Goal: Transaction & Acquisition: Download file/media

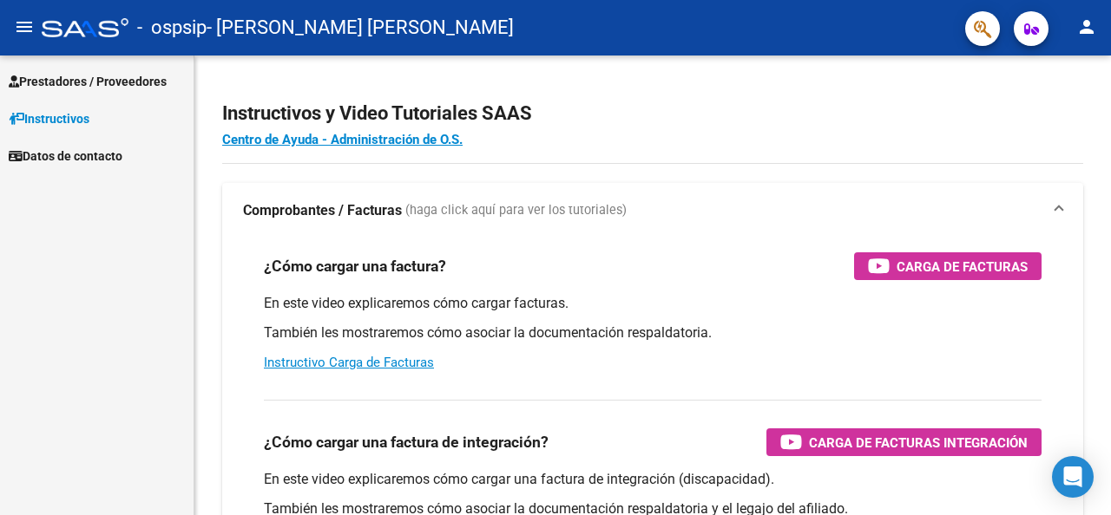
click at [133, 79] on span "Prestadores / Proveedores" at bounding box center [88, 81] width 158 height 19
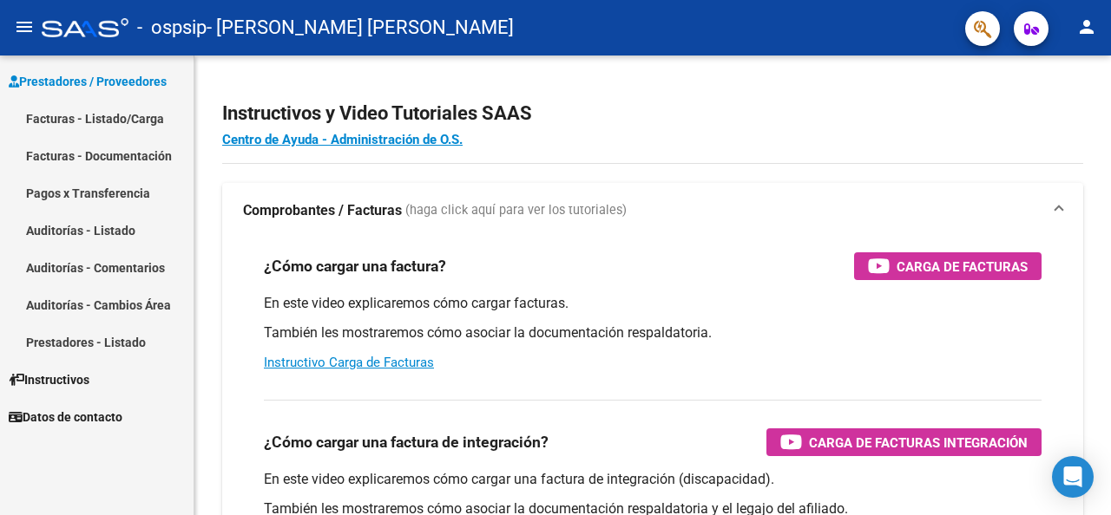
click at [118, 154] on link "Facturas - Documentación" at bounding box center [97, 155] width 194 height 37
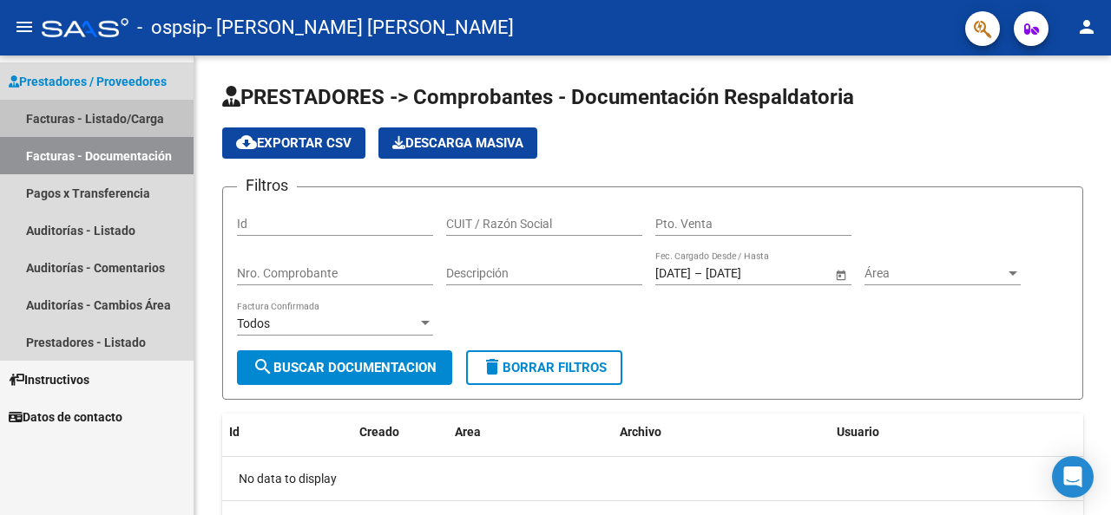
click at [122, 121] on link "Facturas - Listado/Carga" at bounding box center [97, 118] width 194 height 37
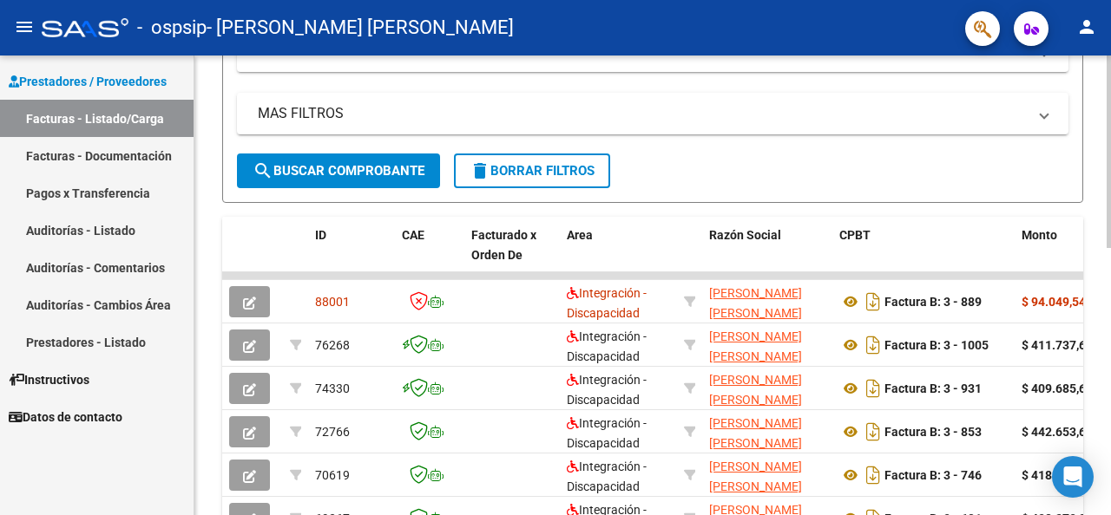
scroll to position [347, 0]
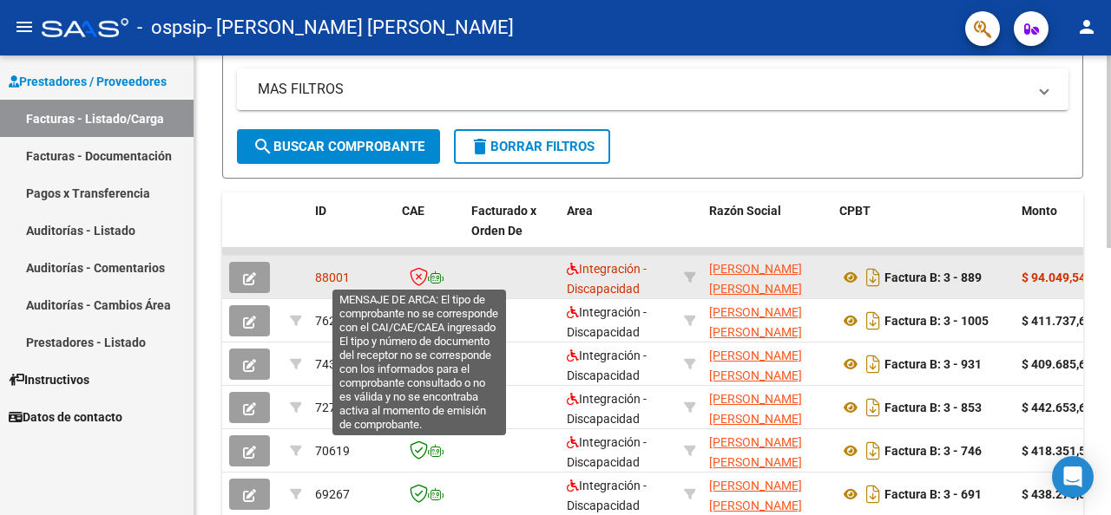
click at [417, 278] on icon at bounding box center [419, 276] width 18 height 19
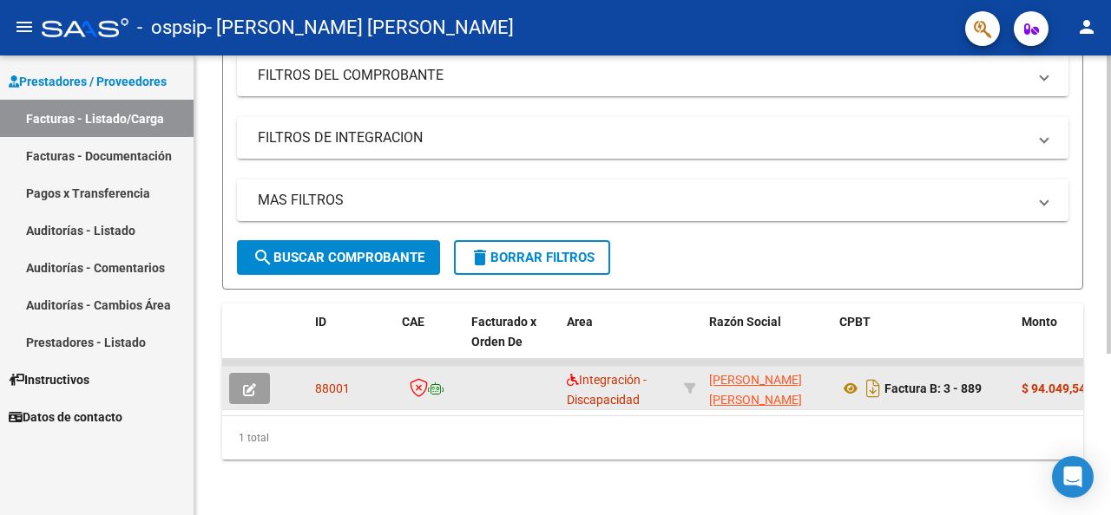
scroll to position [247, 0]
click at [882, 375] on icon "Descargar documento" at bounding box center [873, 389] width 23 height 28
